Goal: Task Accomplishment & Management: Manage account settings

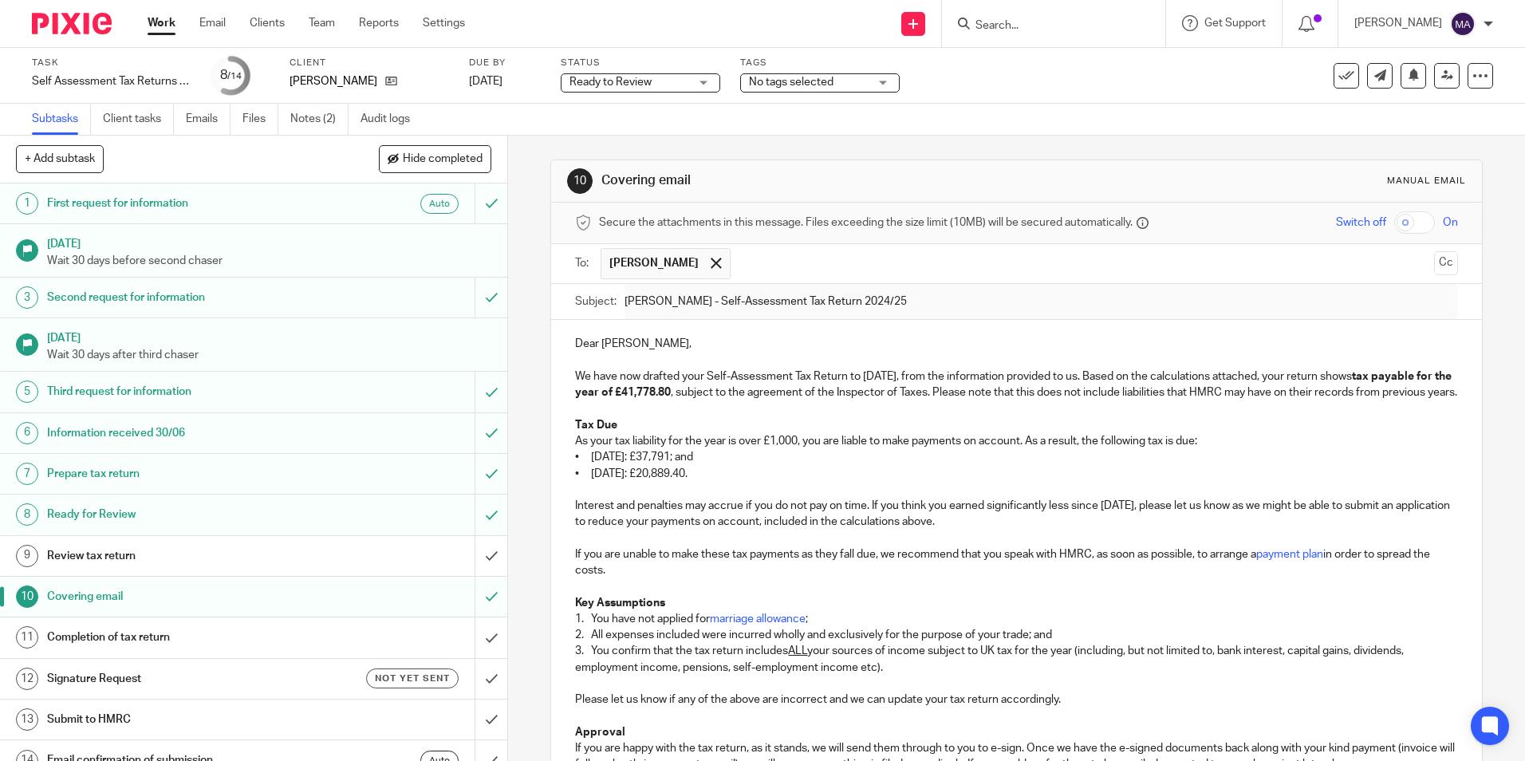
scroll to position [545, 0]
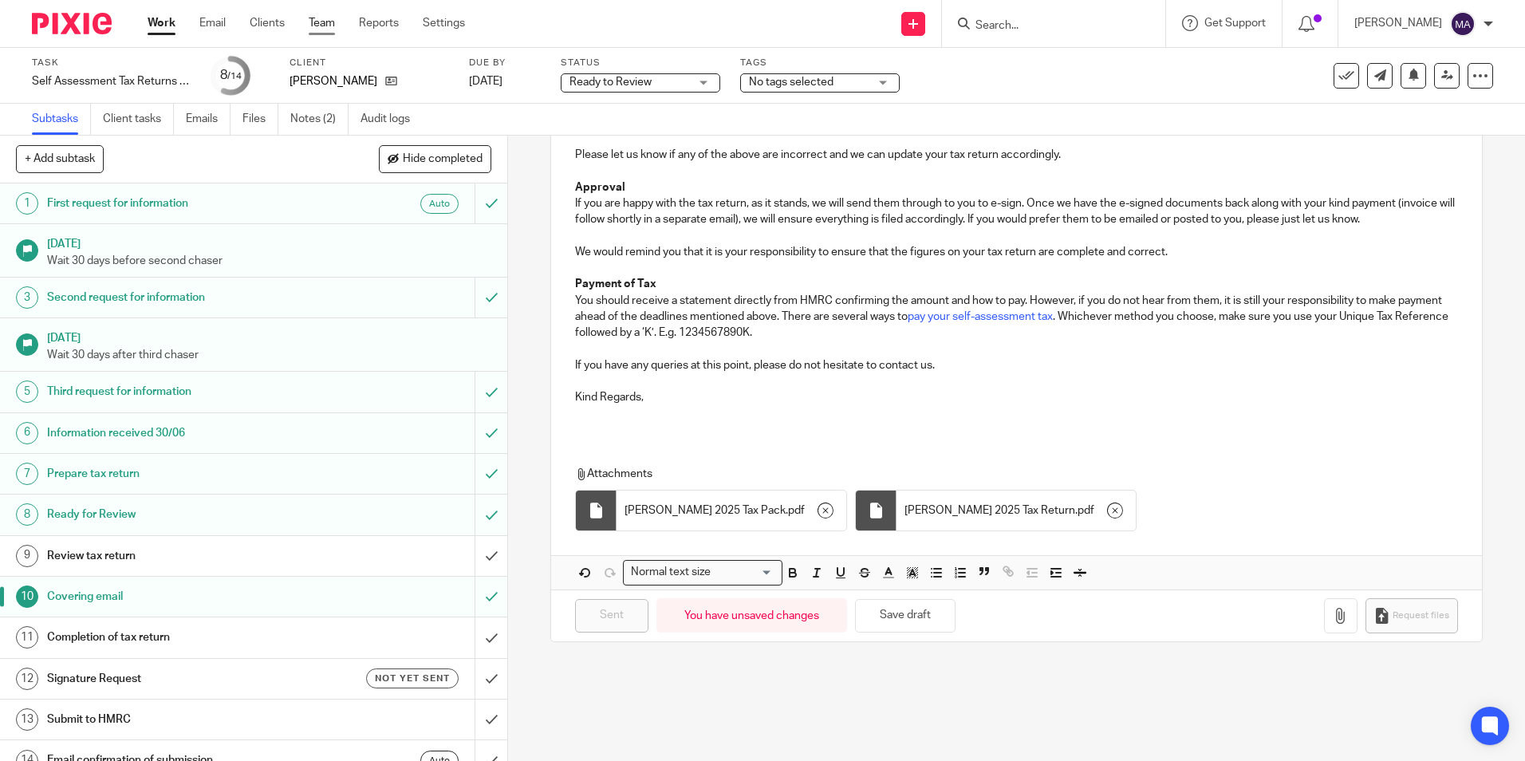
click at [334, 26] on link "Team" at bounding box center [322, 23] width 26 height 16
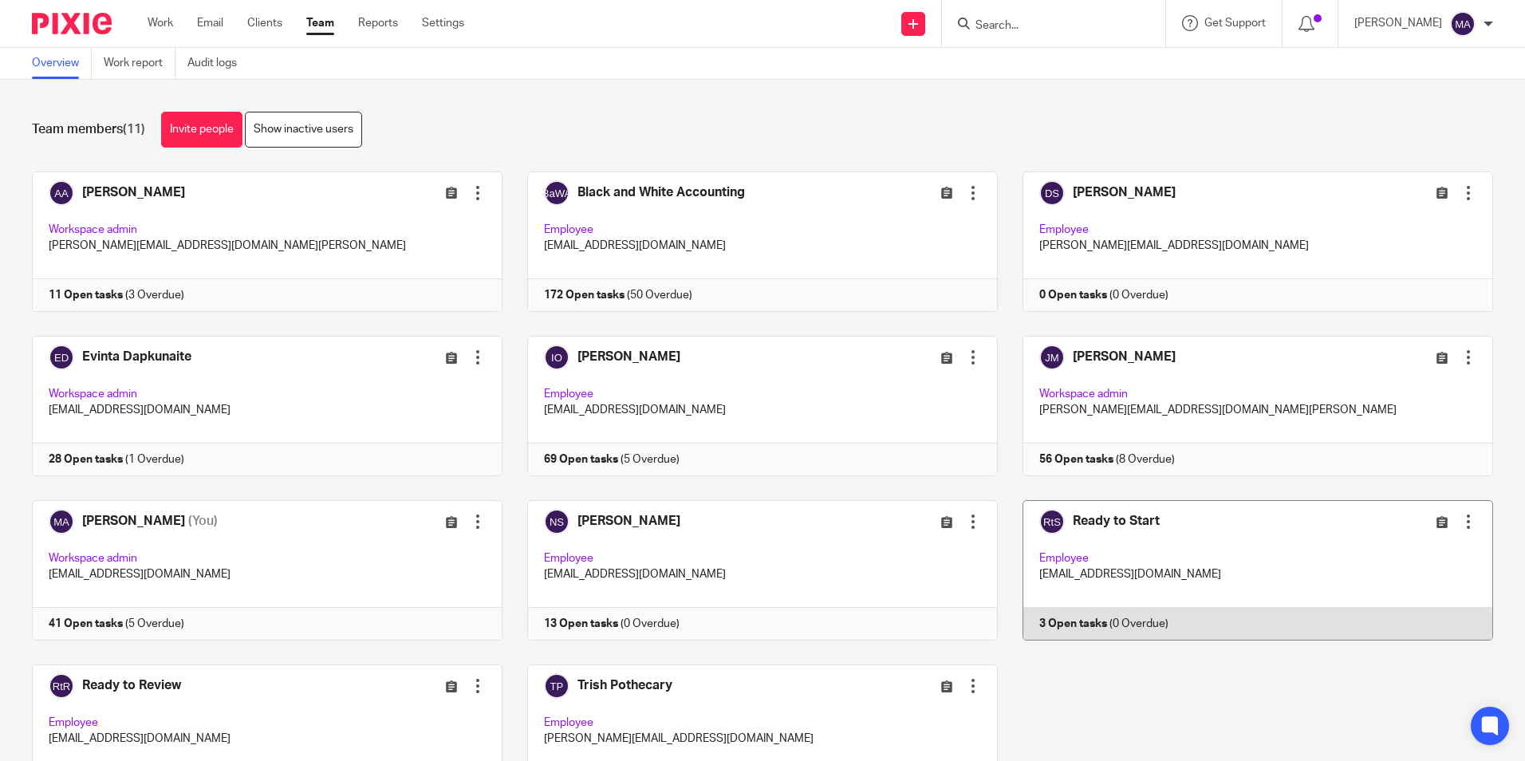
click at [1082, 534] on link at bounding box center [1245, 570] width 495 height 140
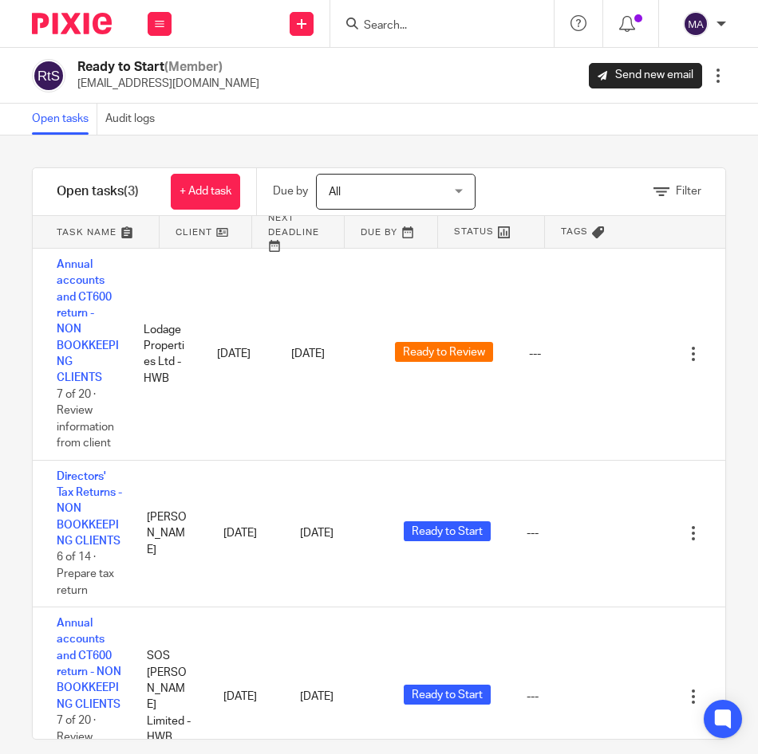
click at [360, 25] on div at bounding box center [439, 24] width 186 height 20
click at [375, 22] on input "Search" at bounding box center [434, 26] width 144 height 14
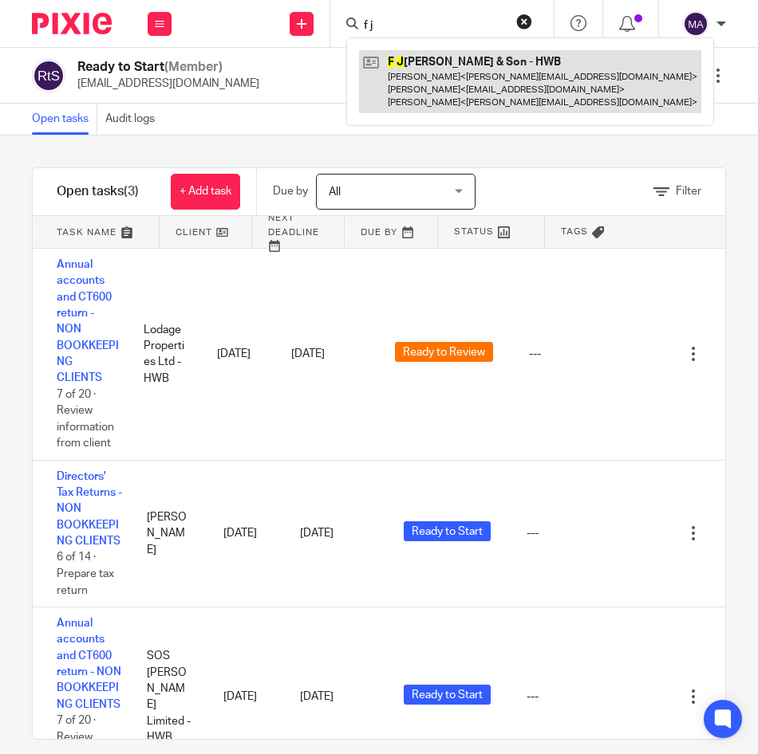
type input "f j"
click at [447, 74] on link at bounding box center [530, 81] width 342 height 63
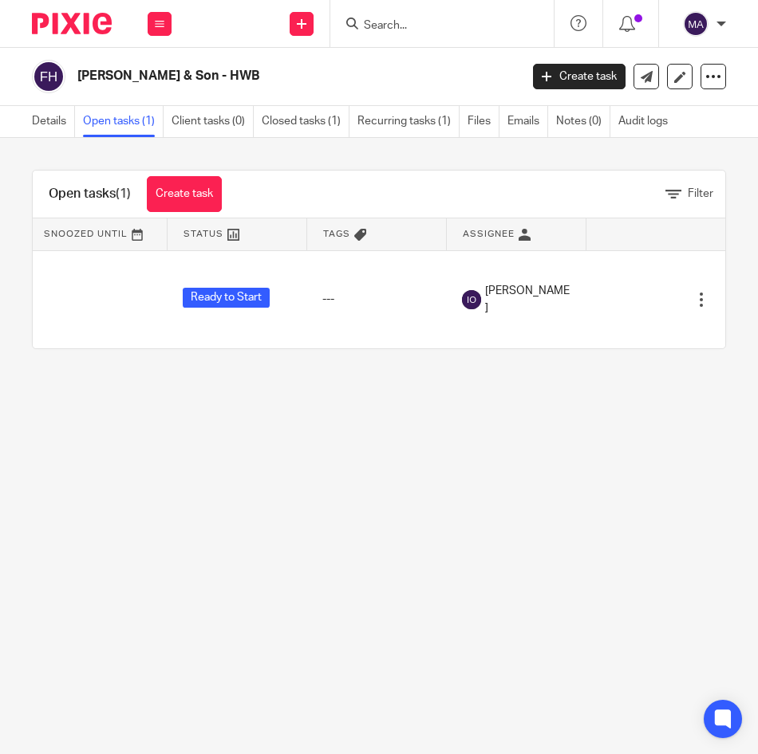
scroll to position [0, 448]
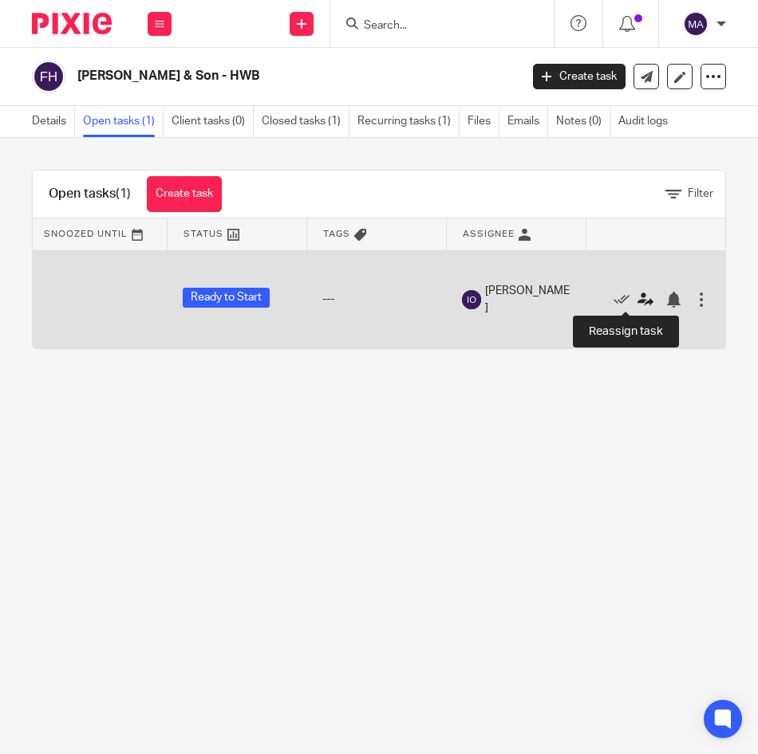
click at [637, 300] on icon at bounding box center [645, 300] width 16 height 16
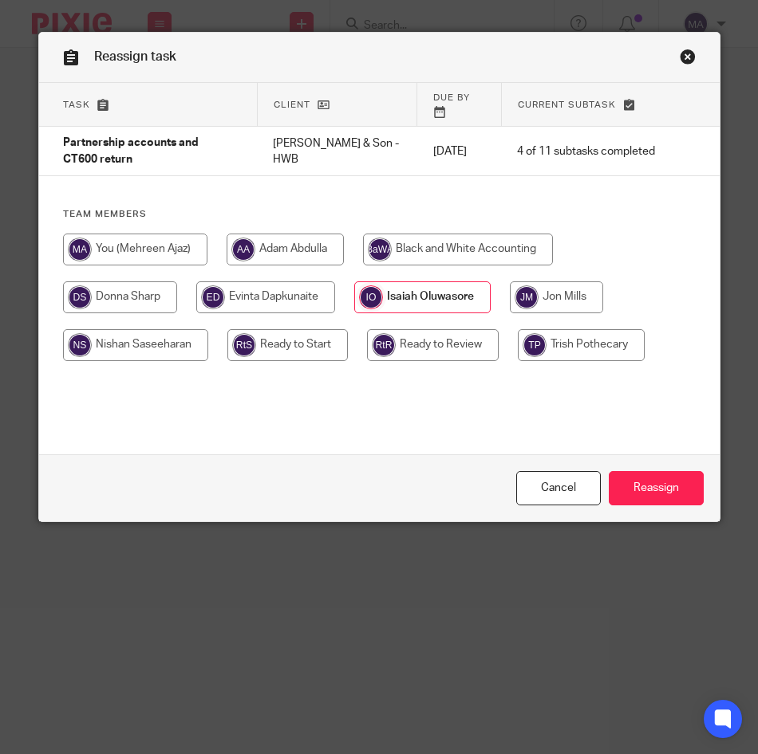
click at [278, 332] on input "radio" at bounding box center [287, 345] width 120 height 32
radio input "true"
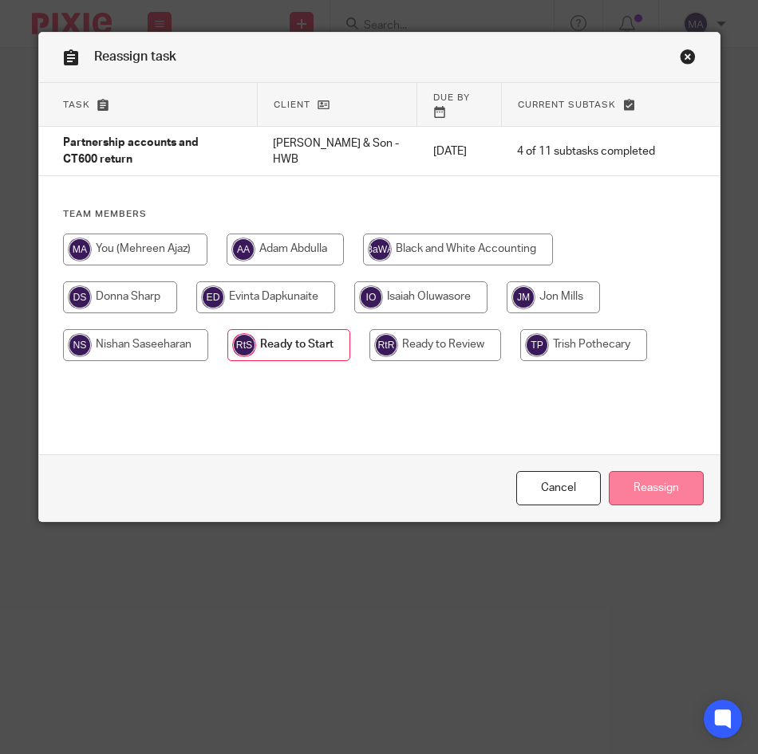
click at [669, 493] on input "Reassign" at bounding box center [656, 488] width 95 height 34
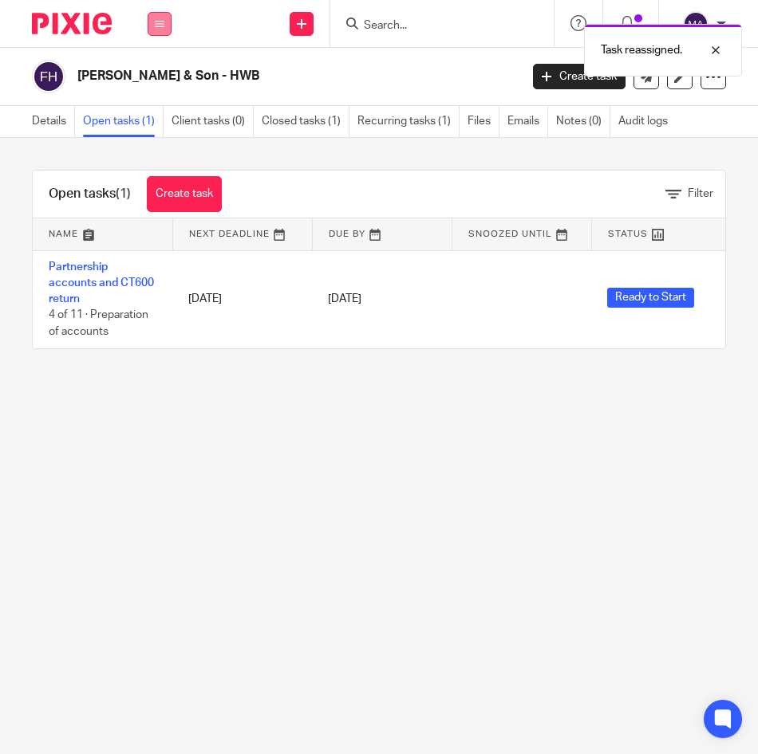
click at [168, 19] on button at bounding box center [160, 24] width 24 height 24
click at [162, 134] on li "Team" at bounding box center [159, 144] width 42 height 23
click at [163, 140] on link "Team" at bounding box center [151, 144] width 26 height 11
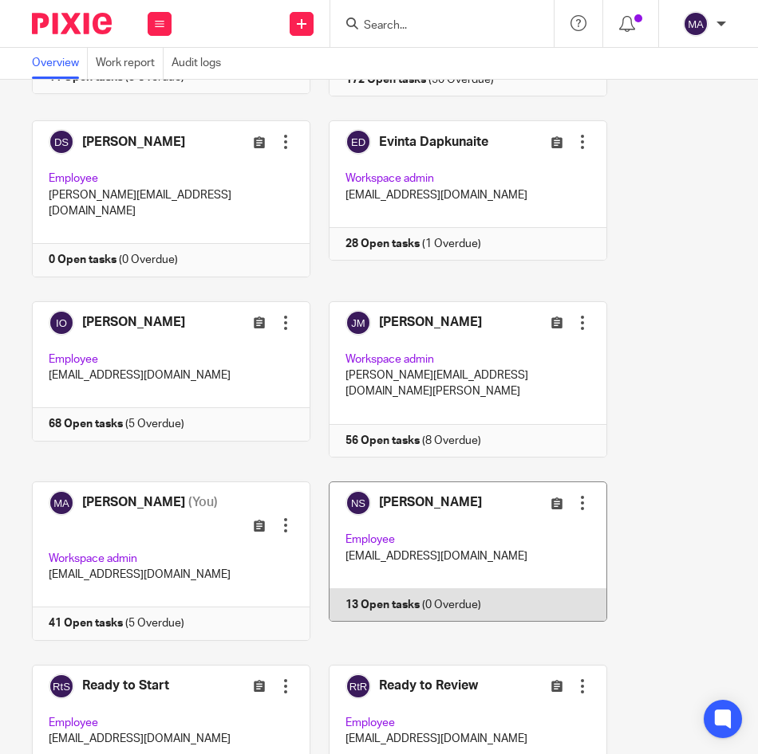
scroll to position [454, 0]
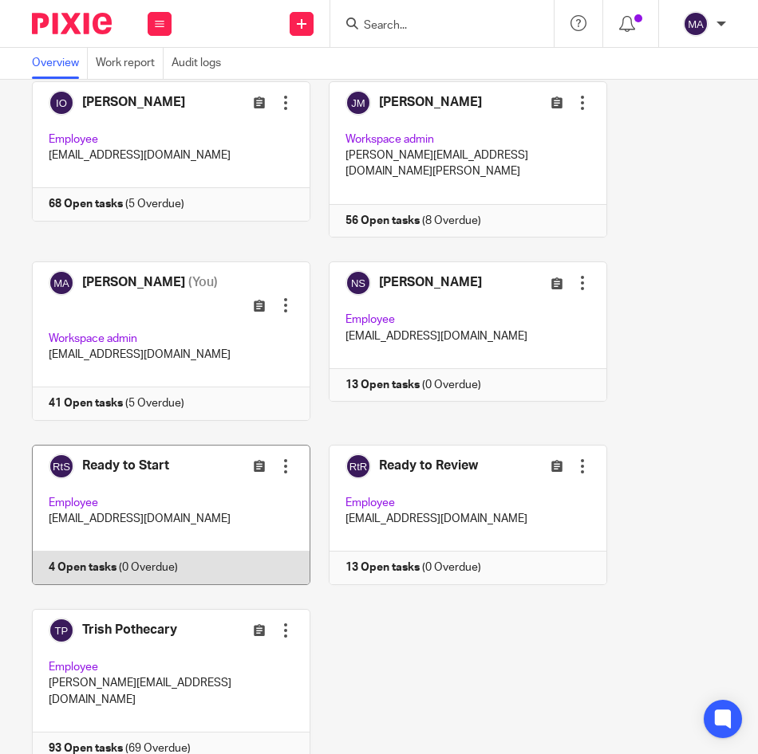
click at [145, 445] on link at bounding box center [162, 515] width 297 height 140
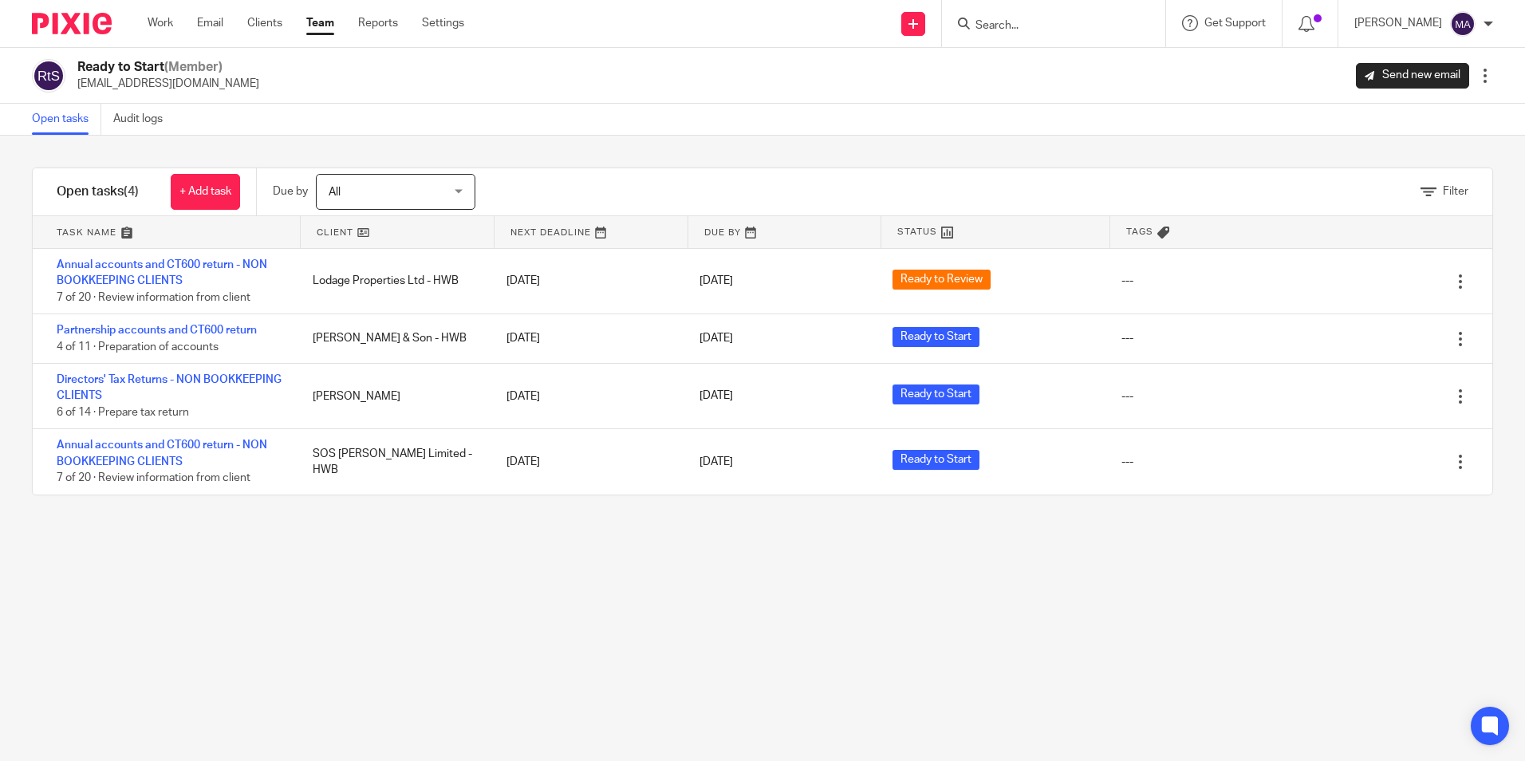
click at [757, 593] on div "Filter tasks Only show tasks matching all of these conditions 1 Client name Is …" at bounding box center [762, 448] width 1525 height 625
click at [757, 24] on input "Search" at bounding box center [1046, 26] width 144 height 14
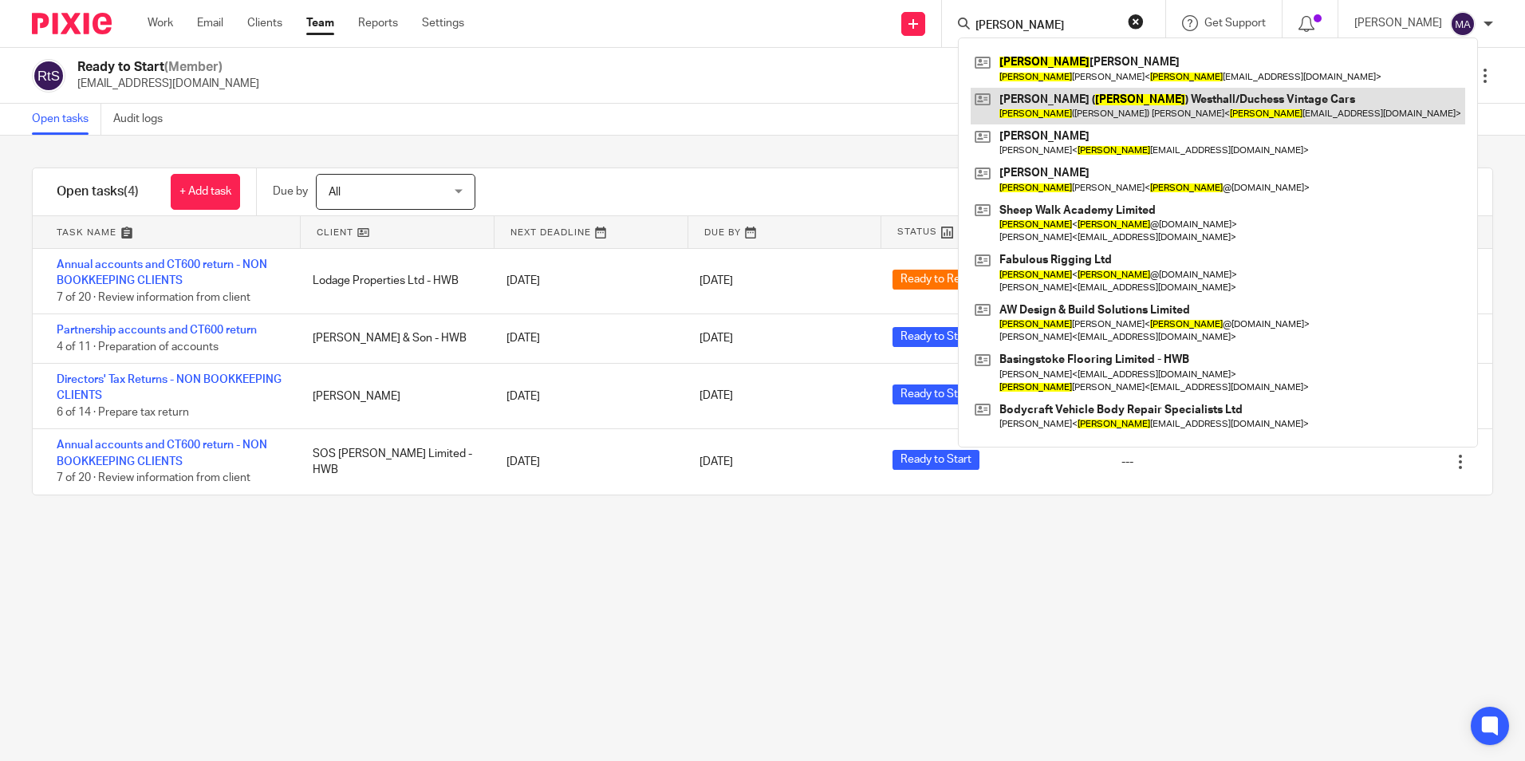
type input "tony"
click at [757, 112] on link at bounding box center [1218, 106] width 494 height 37
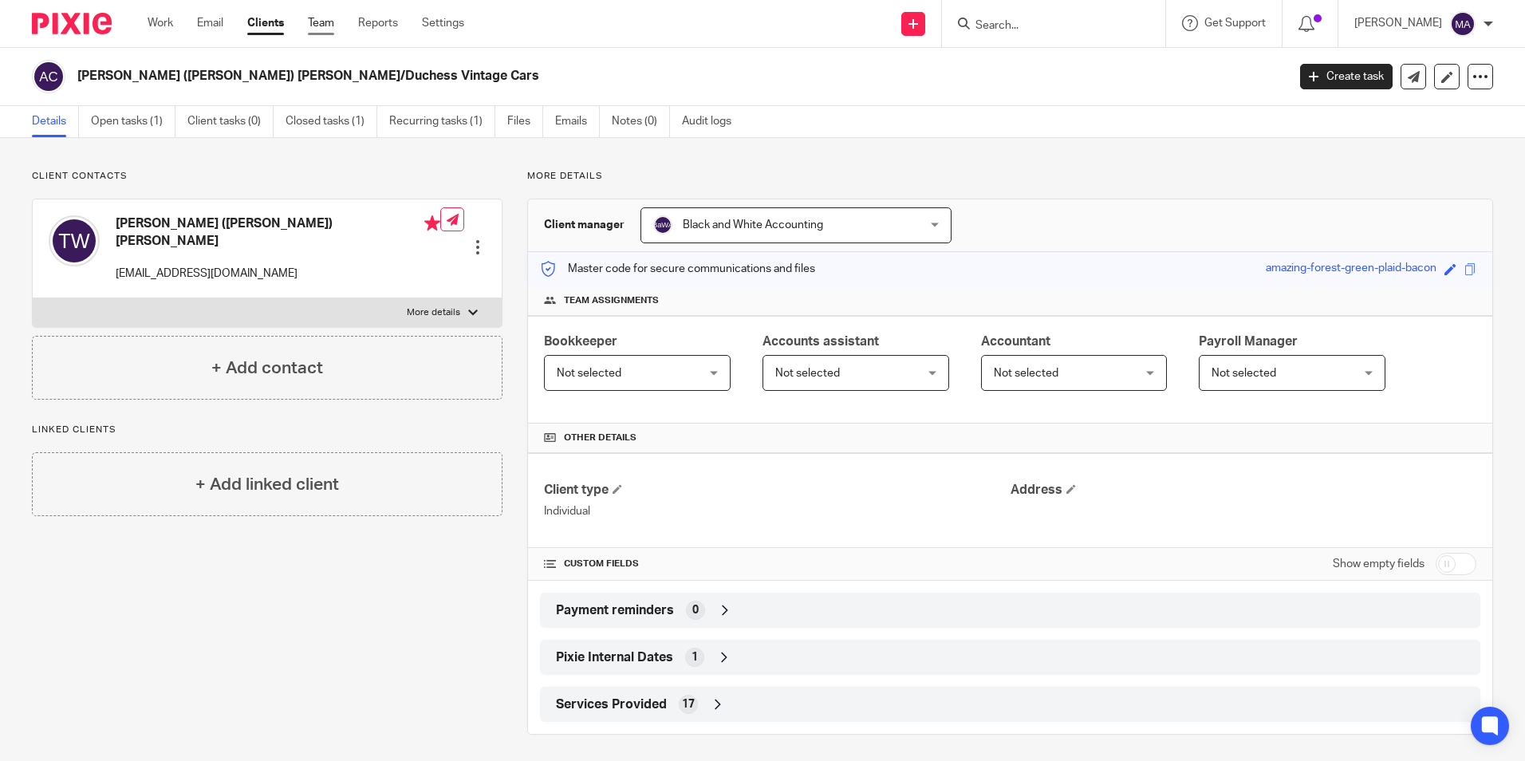
click at [333, 22] on link "Team" at bounding box center [321, 23] width 26 height 16
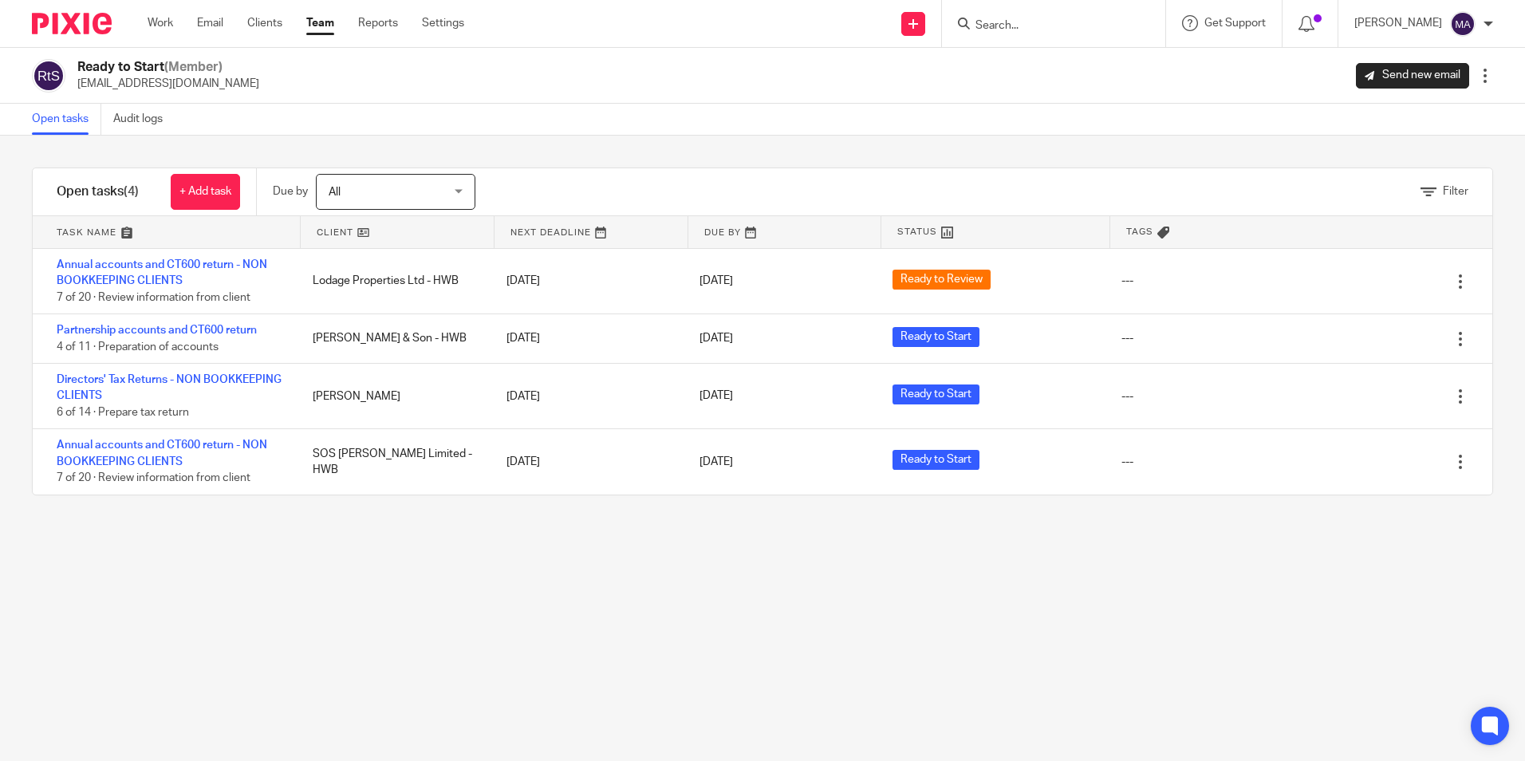
click at [1157, 537] on div "Filter tasks Only show tasks matching all of these conditions 1 Client name Is …" at bounding box center [762, 448] width 1525 height 625
click at [1077, 585] on div "Filter tasks Only show tasks matching all of these conditions 1 Client name Is …" at bounding box center [762, 448] width 1525 height 625
click at [898, 693] on div "Filter tasks Only show tasks matching all of these conditions 1 Client name Is …" at bounding box center [762, 448] width 1525 height 625
click at [650, 636] on div "Filter tasks Only show tasks matching all of these conditions 1 Client name Is …" at bounding box center [762, 448] width 1525 height 625
click at [458, 578] on div "Filter tasks Only show tasks matching all of these conditions 1 Client name Is …" at bounding box center [762, 448] width 1525 height 625
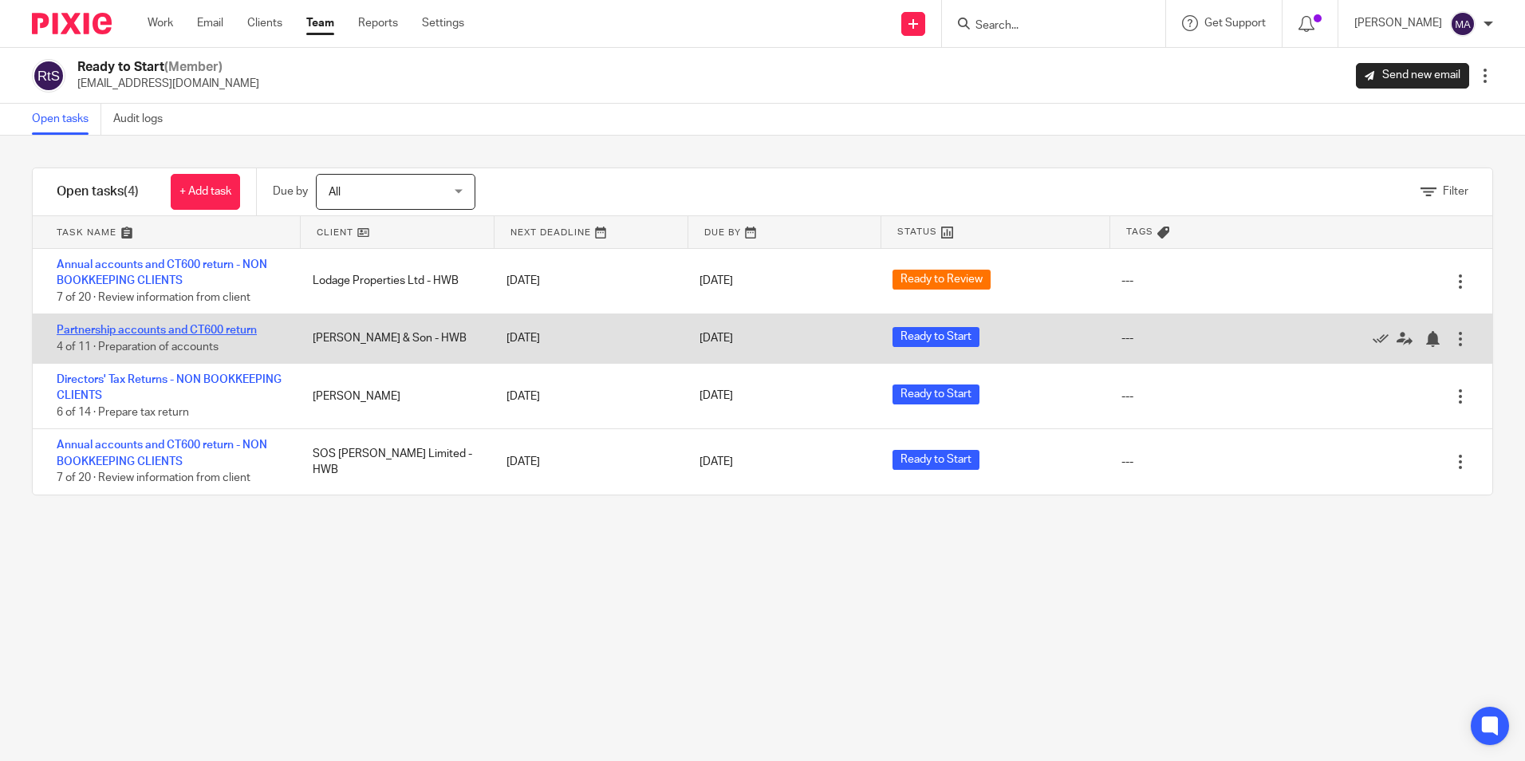
click at [191, 331] on link "Partnership accounts and CT600 return" at bounding box center [157, 330] width 200 height 11
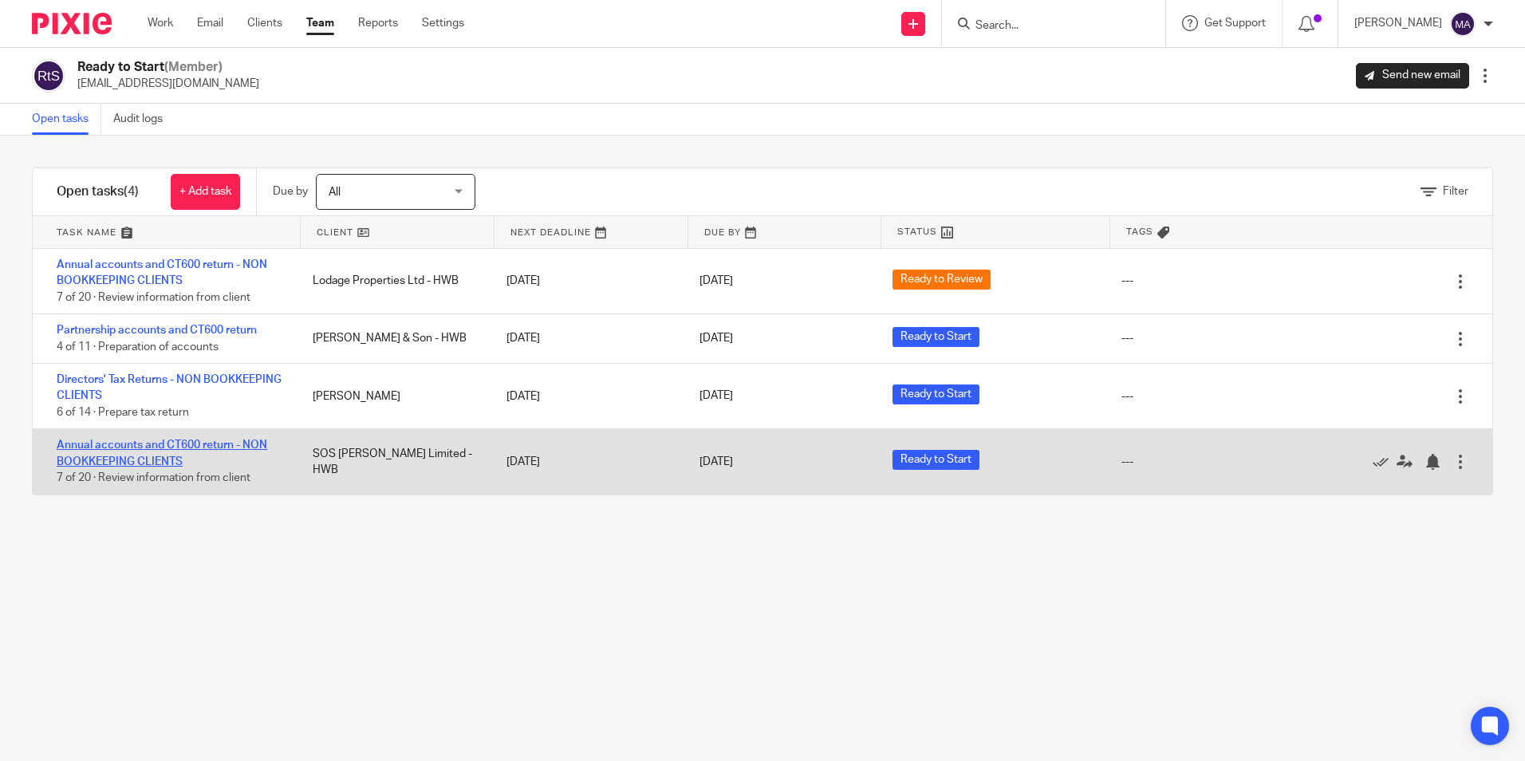
click at [195, 445] on link "Annual accounts and CT600 return - NON BOOKKEEPING CLIENTS" at bounding box center [162, 452] width 211 height 27
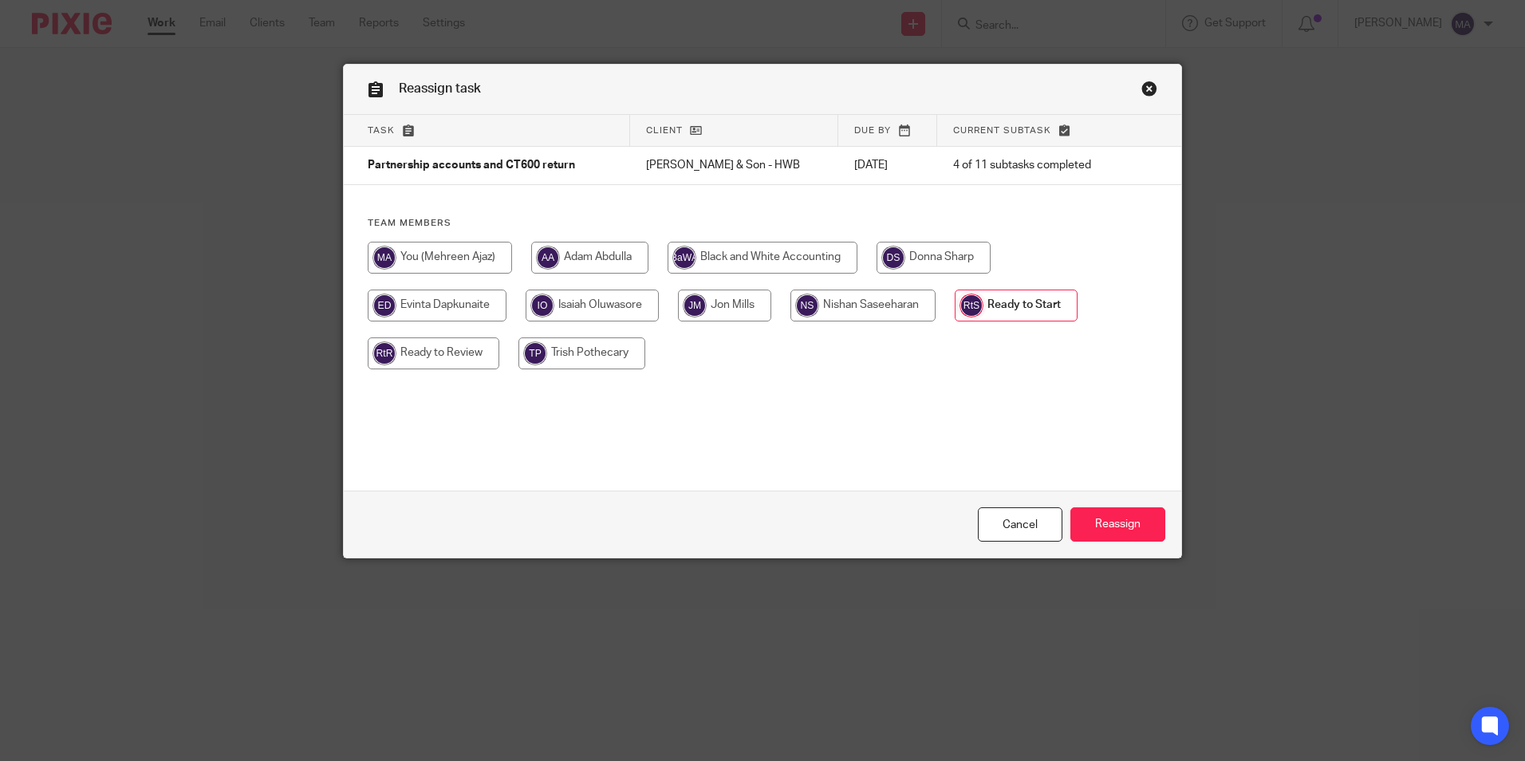
drag, startPoint x: 845, startPoint y: 307, endPoint x: 869, endPoint y: 310, distance: 24.1
click at [847, 307] on input "radio" at bounding box center [862, 306] width 145 height 32
radio input "true"
click at [1128, 521] on input "Reassign" at bounding box center [1117, 524] width 95 height 34
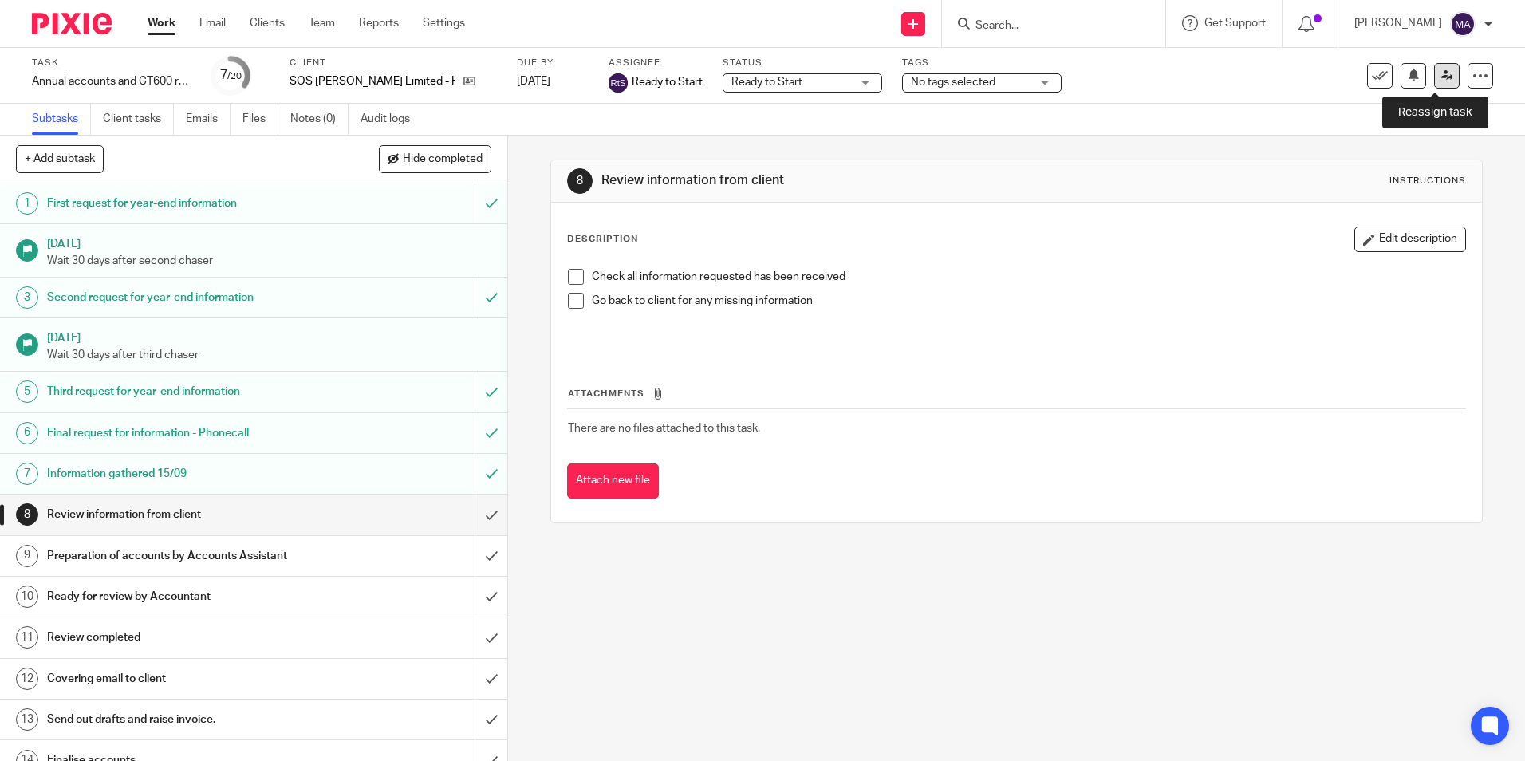
click at [1441, 81] on icon at bounding box center [1447, 75] width 12 height 12
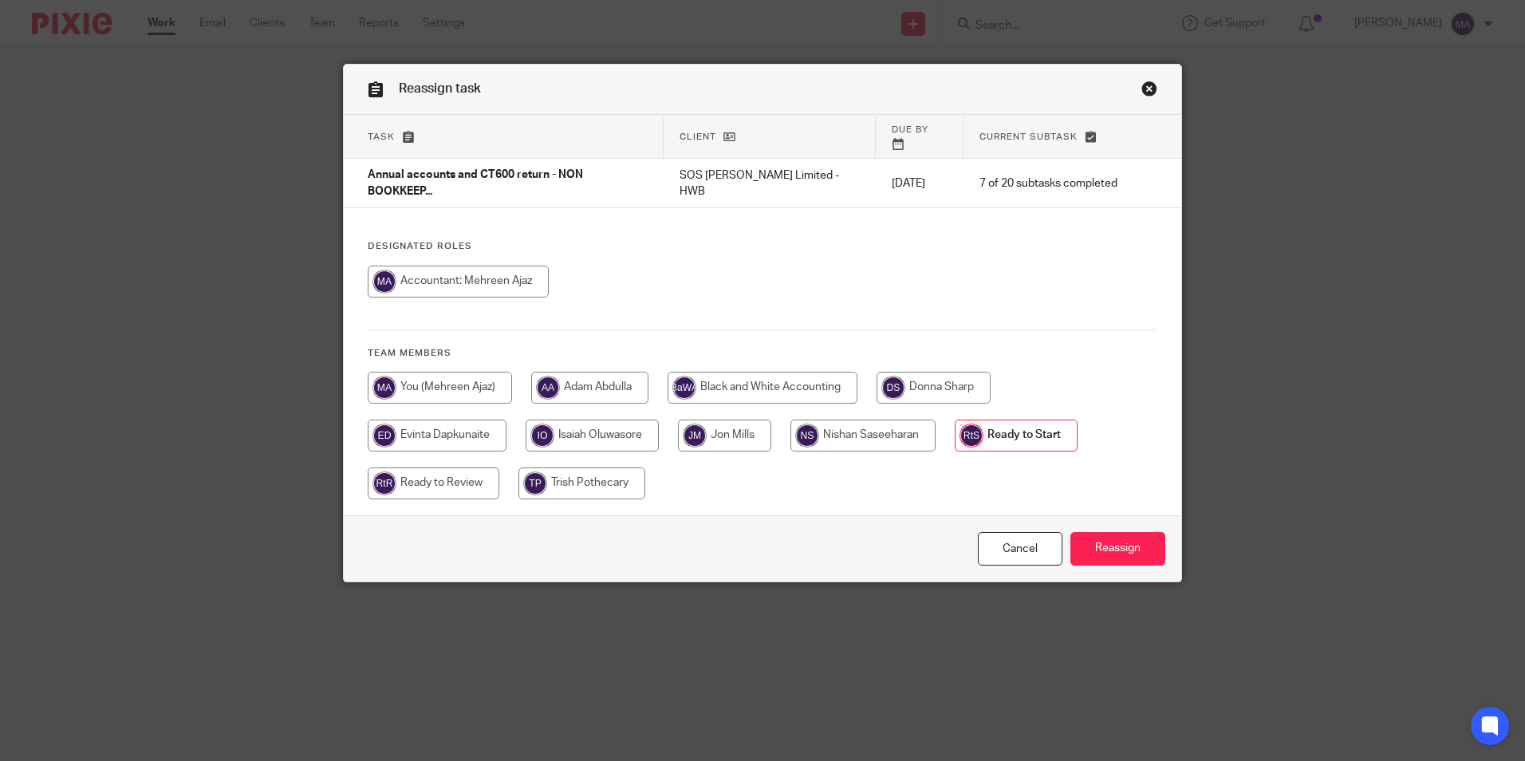
click at [843, 420] on input "radio" at bounding box center [862, 436] width 145 height 32
radio input "true"
click at [1137, 532] on input "Reassign" at bounding box center [1117, 549] width 95 height 34
